Goal: Task Accomplishment & Management: Manage account settings

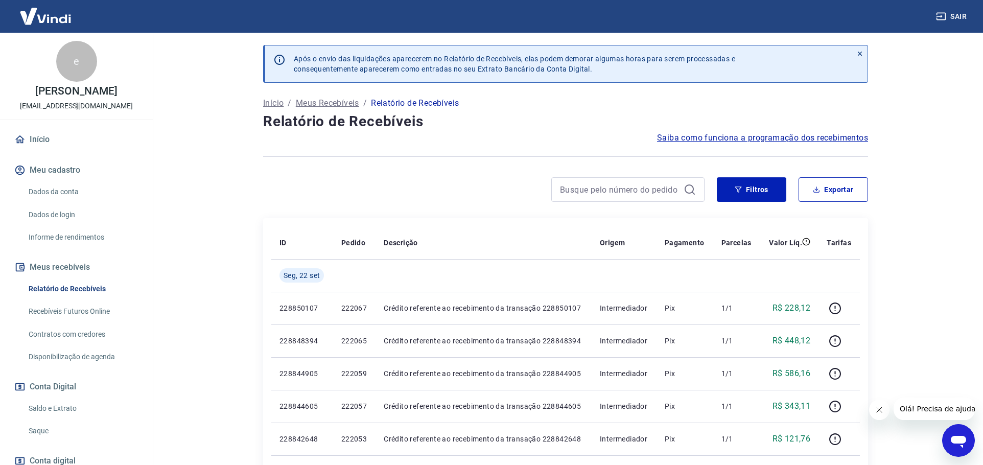
click at [44, 411] on link "Saldo e Extrato" at bounding box center [83, 408] width 116 height 21
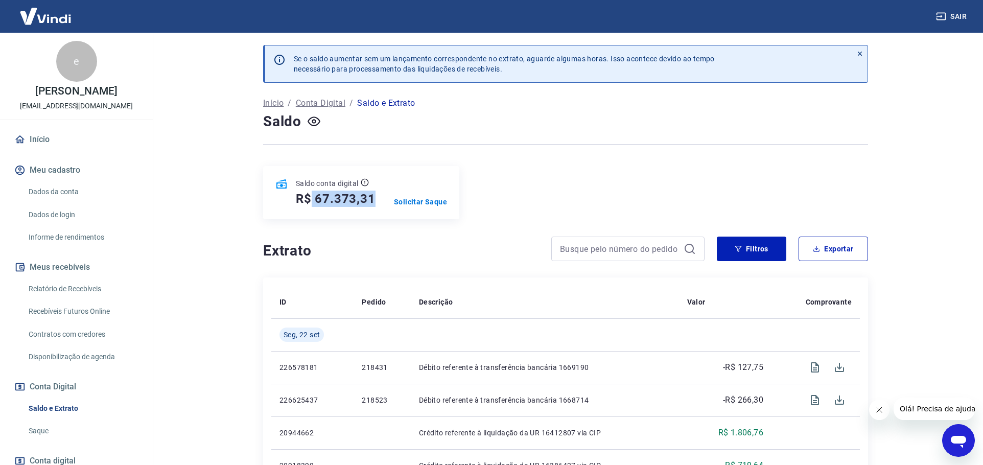
drag, startPoint x: 311, startPoint y: 199, endPoint x: 375, endPoint y: 207, distance: 65.3
click at [375, 207] on div "Saldo conta digital R$ 67.373,31 Solicitar Saque" at bounding box center [361, 192] width 196 height 53
copy h5 "67.373,31"
click at [508, 207] on div "Saldo conta digital R$ 67.373,31 Solicitar Saque" at bounding box center [565, 192] width 605 height 53
click at [429, 205] on p "Solicitar Saque" at bounding box center [420, 202] width 53 height 10
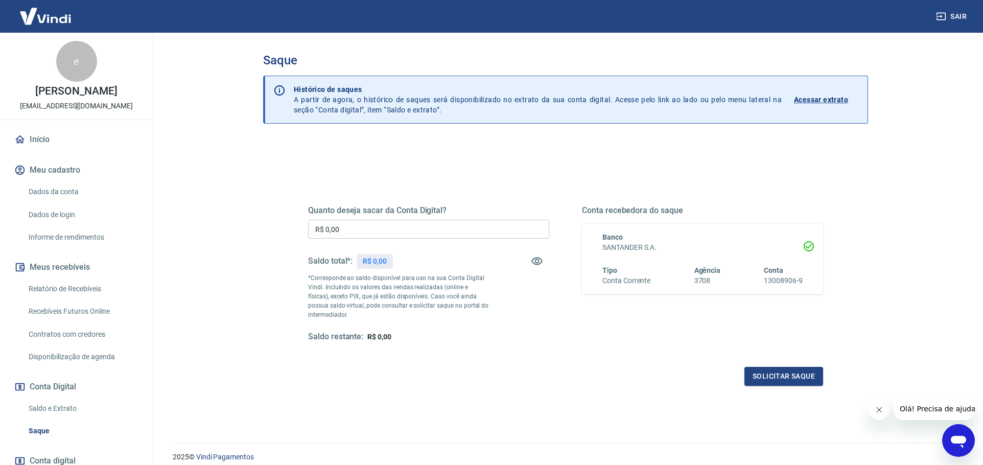
click at [434, 225] on input "R$ 0,00" at bounding box center [428, 229] width 241 height 19
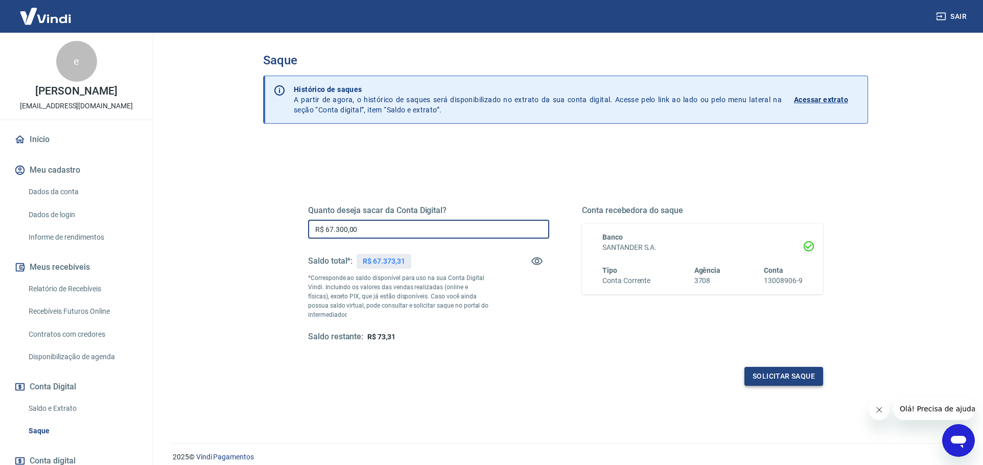
type input "R$ 67.300,00"
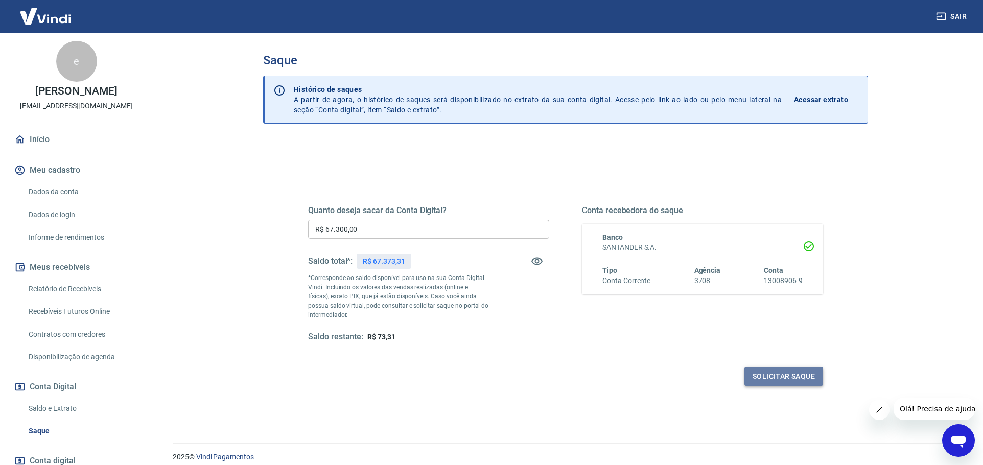
click at [801, 377] on button "Solicitar saque" at bounding box center [783, 376] width 79 height 19
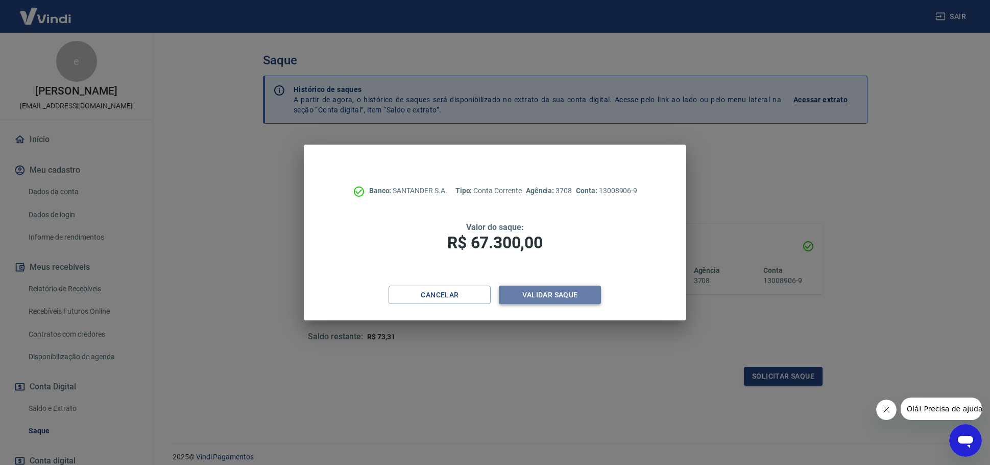
click at [568, 296] on button "Validar saque" at bounding box center [550, 295] width 102 height 19
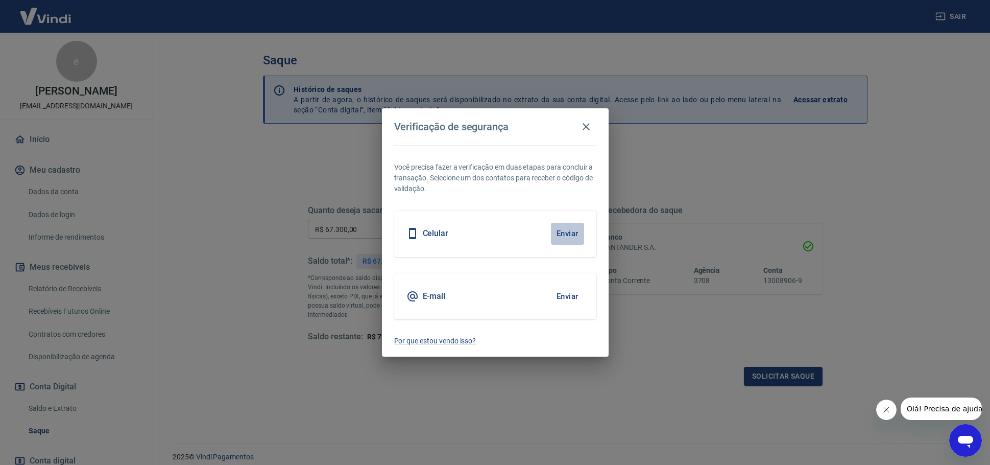
click at [571, 232] on button "Enviar" at bounding box center [567, 233] width 33 height 21
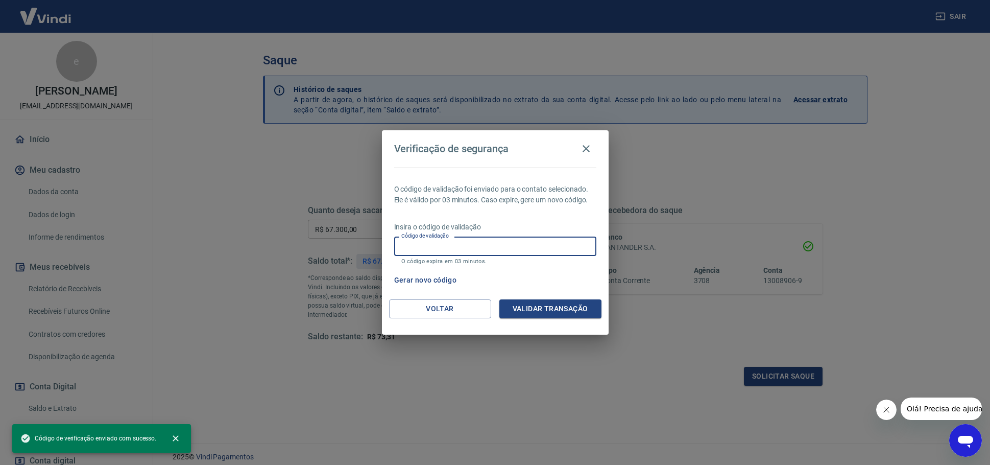
click at [441, 249] on input "Código de validação" at bounding box center [495, 245] width 202 height 19
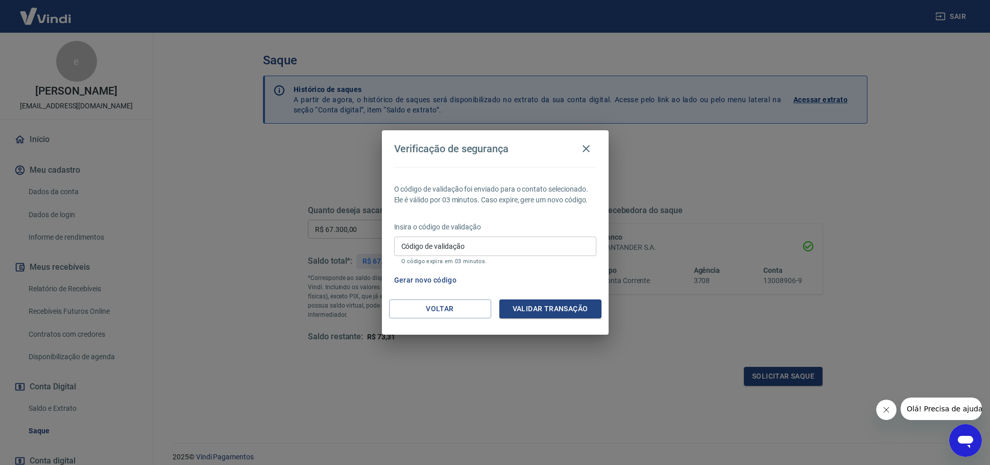
click at [446, 249] on div "Código de validação Código de validação O código expira em 03 minutos." at bounding box center [495, 250] width 202 height 28
type input "312885"
click at [537, 310] on button "Validar transação" at bounding box center [551, 308] width 102 height 19
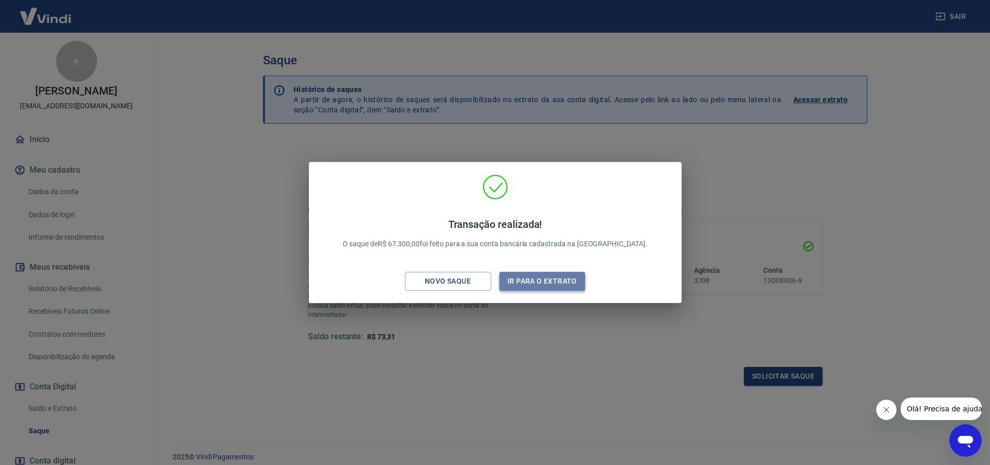
click at [538, 285] on button "Ir para o extrato" at bounding box center [543, 281] width 86 height 19
